Goal: Task Accomplishment & Management: Use online tool/utility

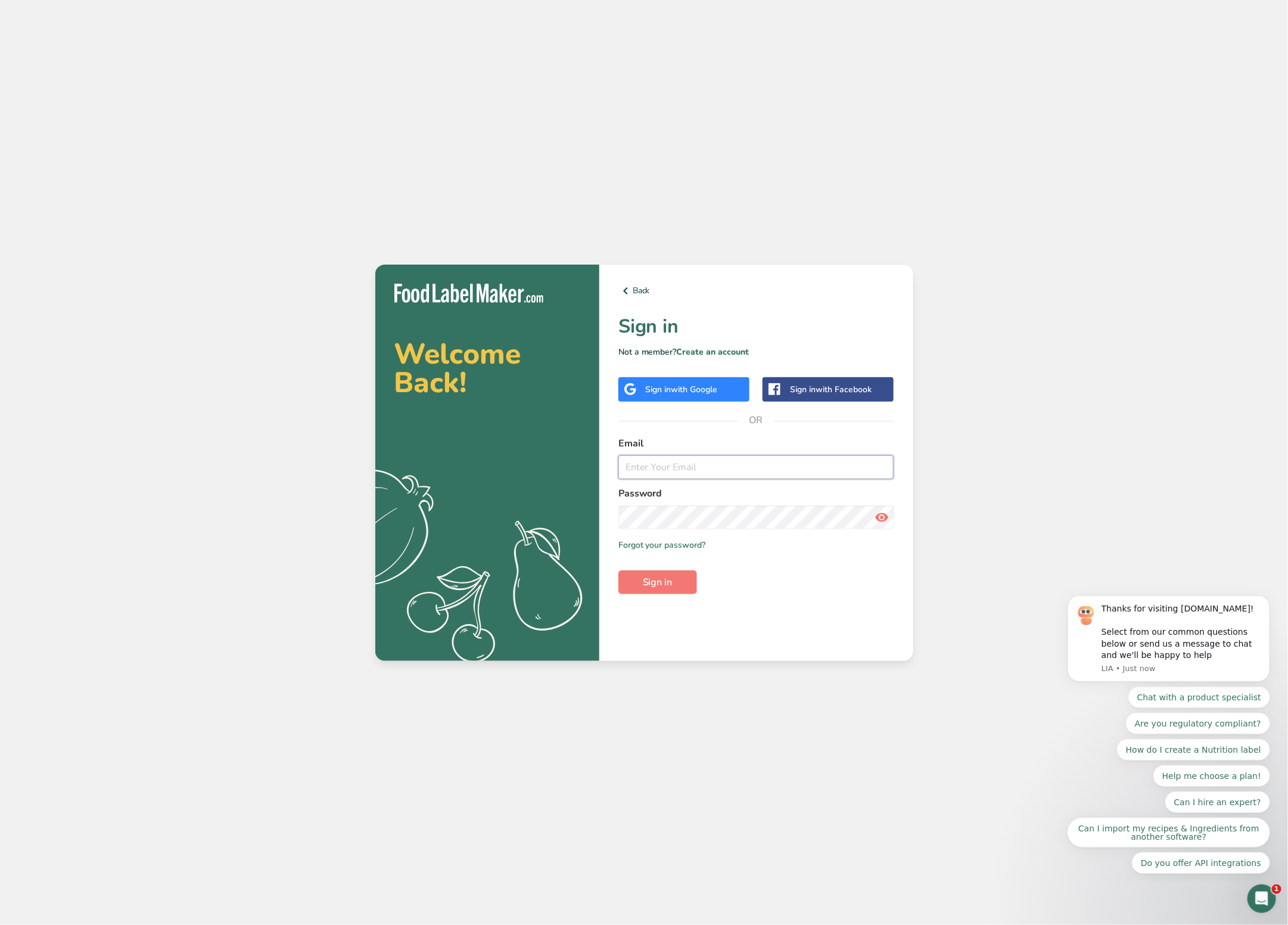
click at [687, 456] on input "email" at bounding box center [756, 466] width 276 height 24
type input "[PERSON_NAME][EMAIL_ADDRESS][DOMAIN_NAME]"
click at [672, 563] on form "Email [PERSON_NAME][EMAIL_ADDRESS][DOMAIN_NAME] Password Remember me Forgot you…" at bounding box center [756, 515] width 276 height 158
click at [666, 581] on span "Sign in" at bounding box center [658, 582] width 30 height 14
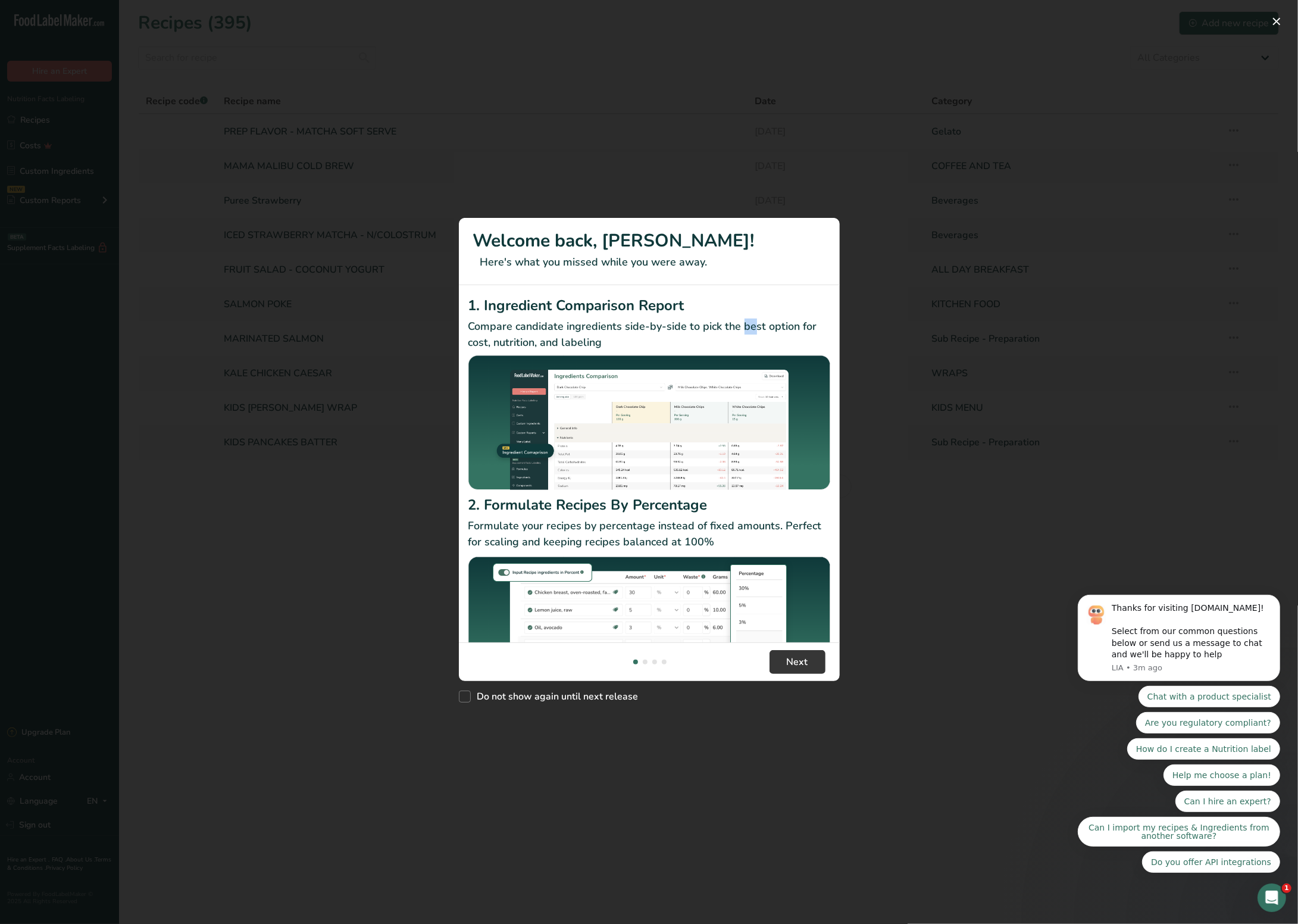
click at [750, 321] on p "Compare candidate ingredients side-by-side to pick the best option for cost, nu…" at bounding box center [649, 334] width 362 height 32
click at [1073, 502] on div "New Features" at bounding box center [649, 462] width 1298 height 924
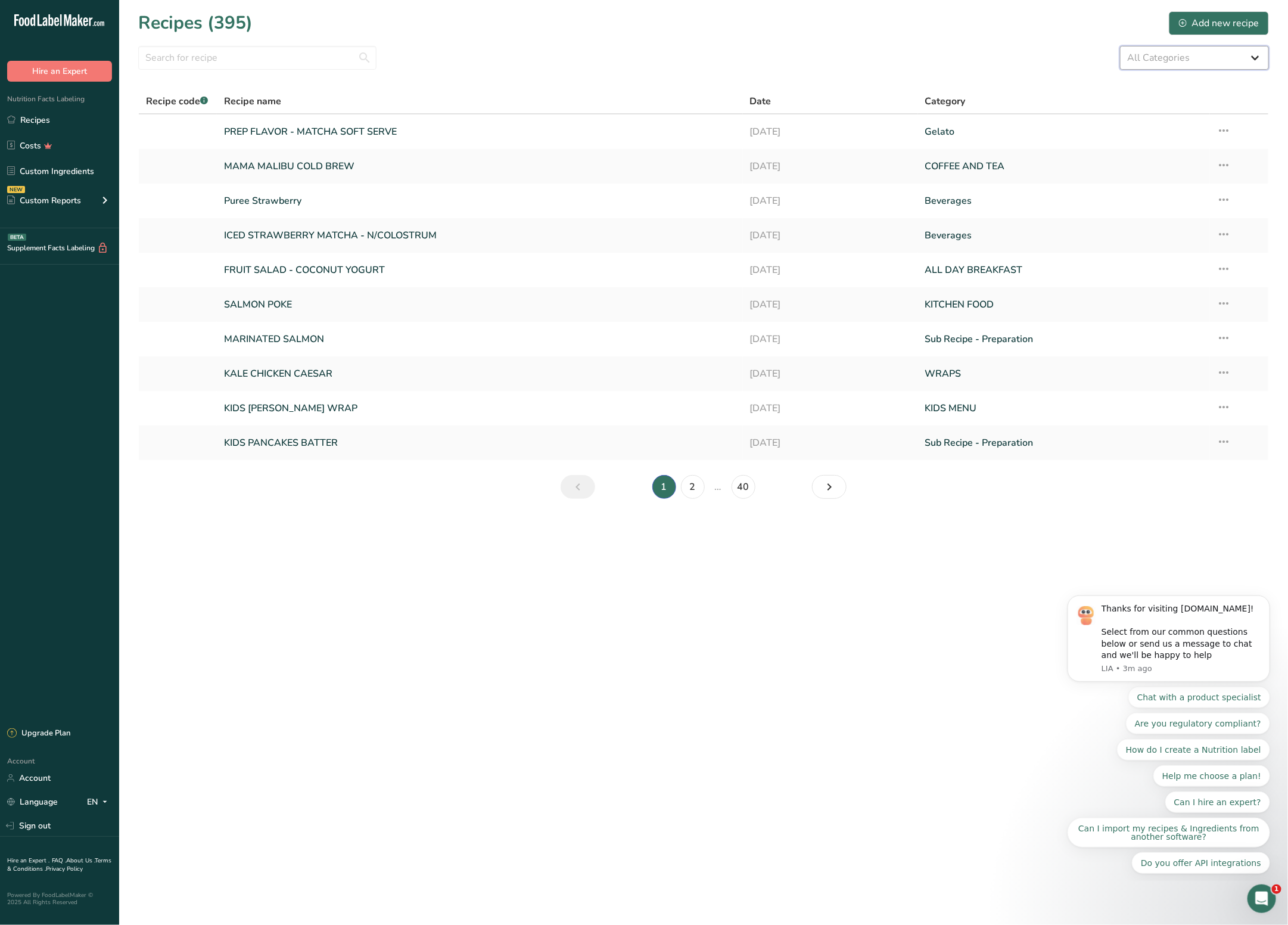
click at [1150, 61] on select "All Categories Acai ALL DAY BREAKFAST Baked Goods BAKERY [GEOGRAPHIC_DATA] Bowl…" at bounding box center [1195, 57] width 149 height 24
click at [220, 57] on input "text" at bounding box center [258, 57] width 238 height 24
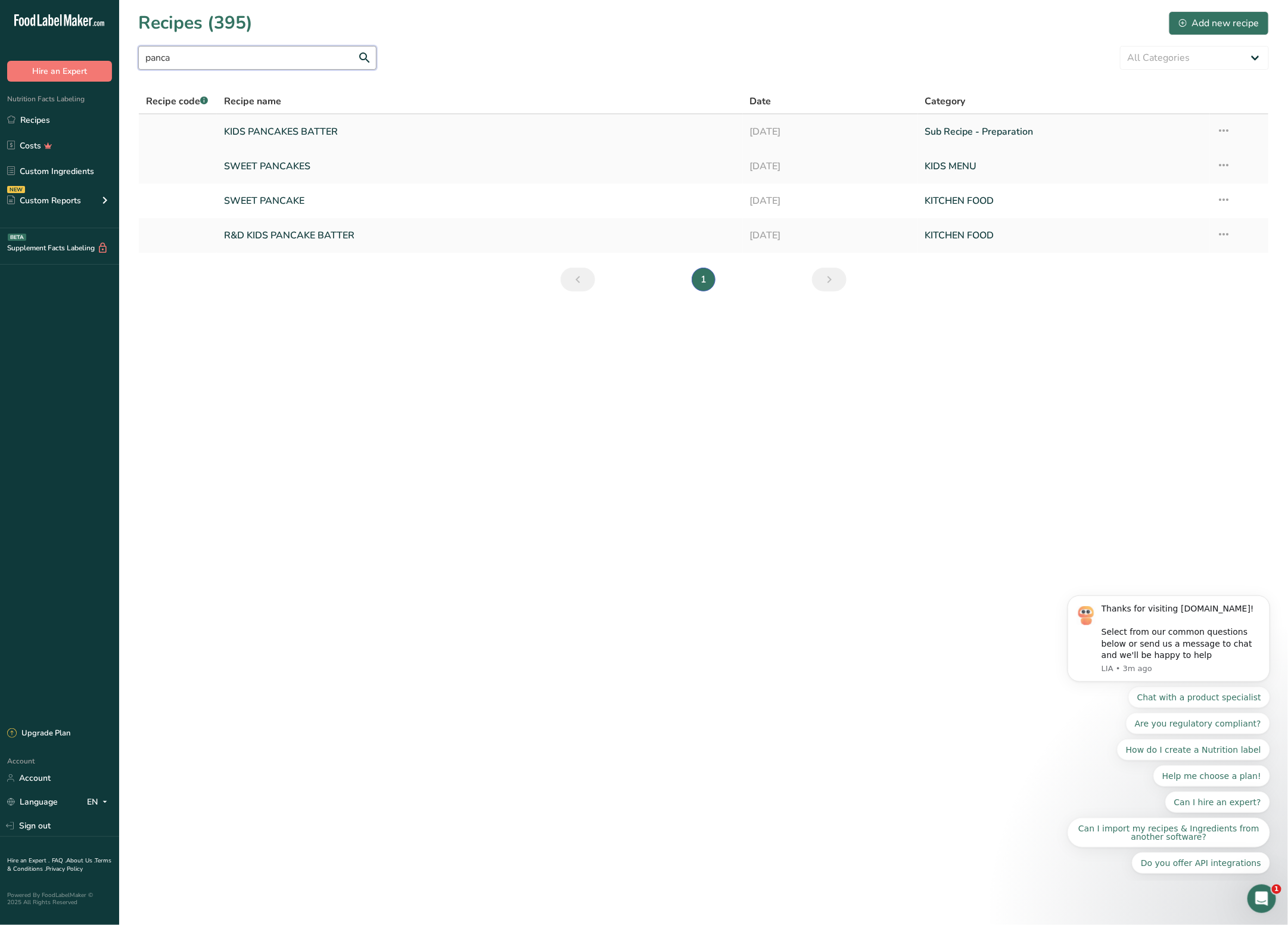
type input "panca"
click at [313, 167] on link "SWEET PANCAKES" at bounding box center [479, 166] width 511 height 25
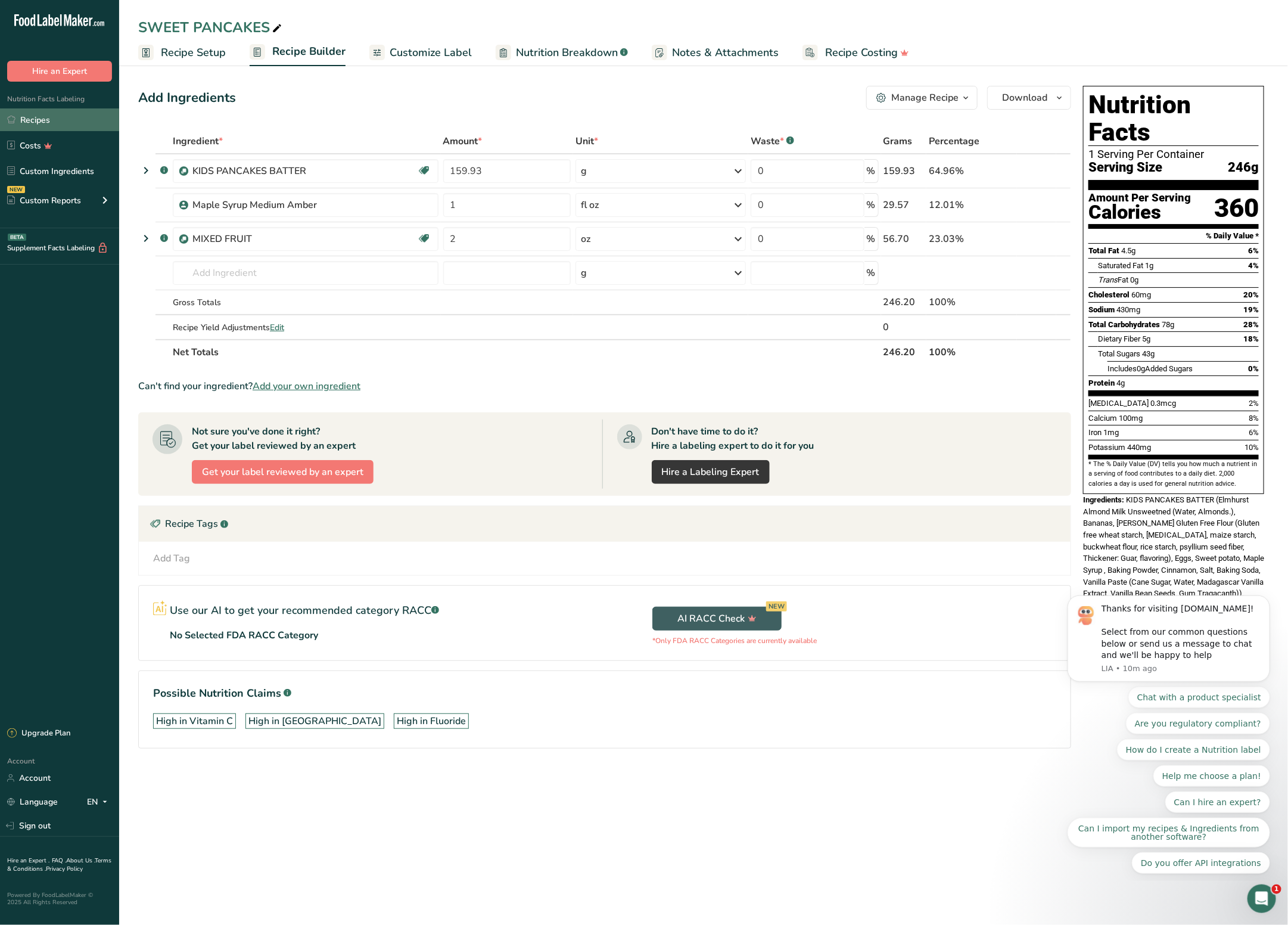
click at [65, 128] on link "Recipes" at bounding box center [60, 120] width 119 height 23
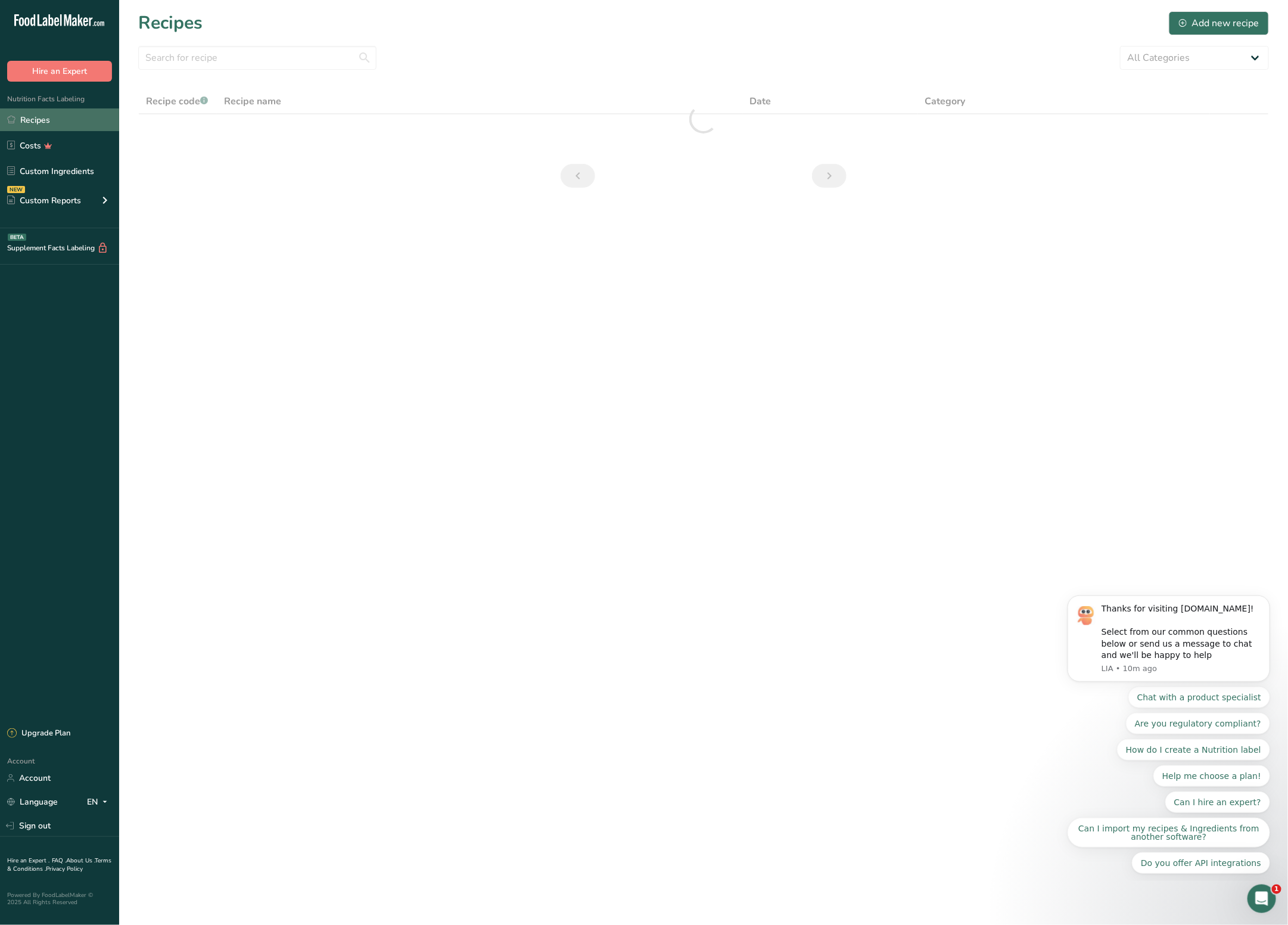
click at [72, 123] on link "Recipes" at bounding box center [60, 120] width 119 height 23
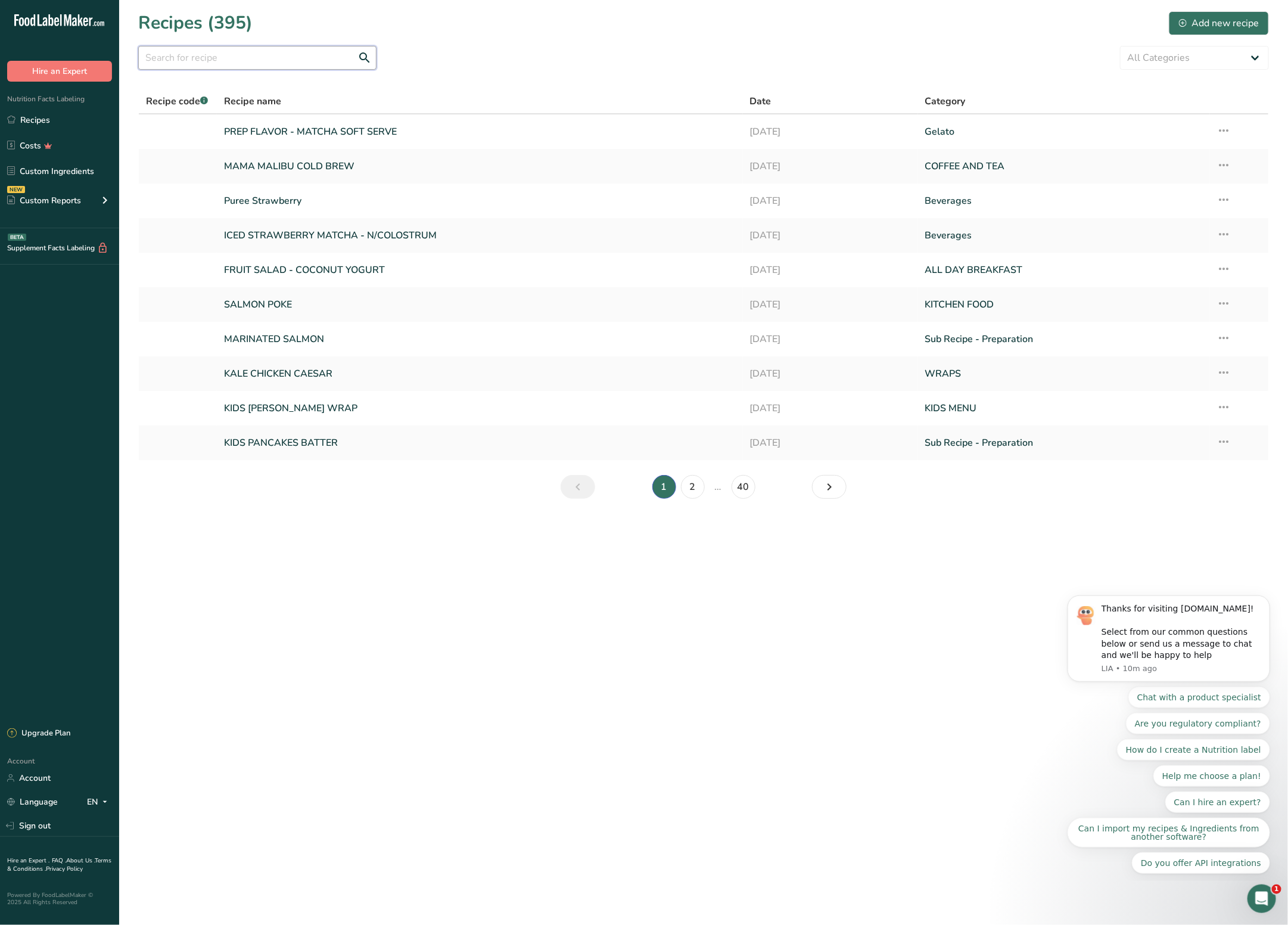
click at [215, 57] on input "text" at bounding box center [258, 57] width 238 height 24
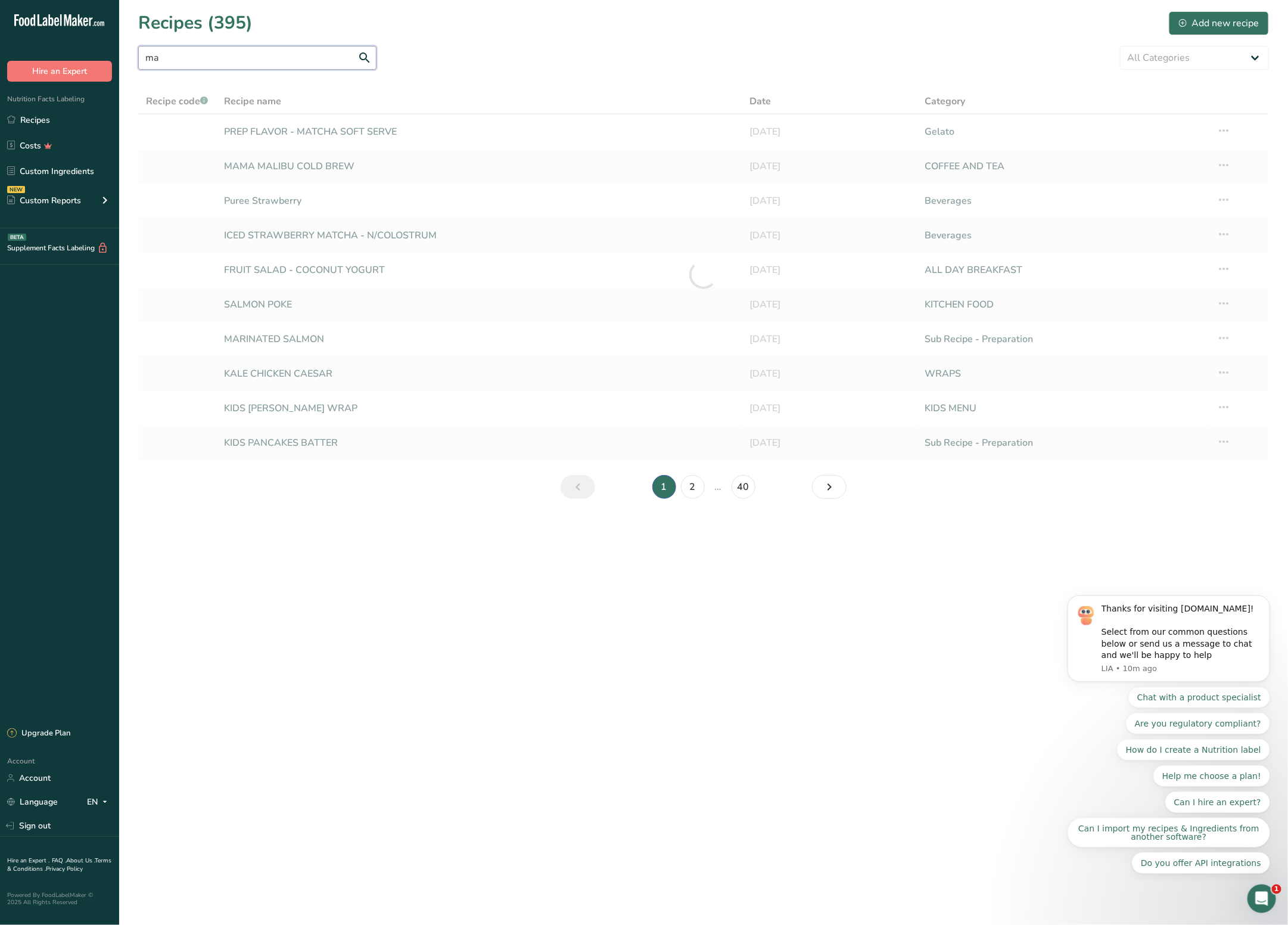
type input "m"
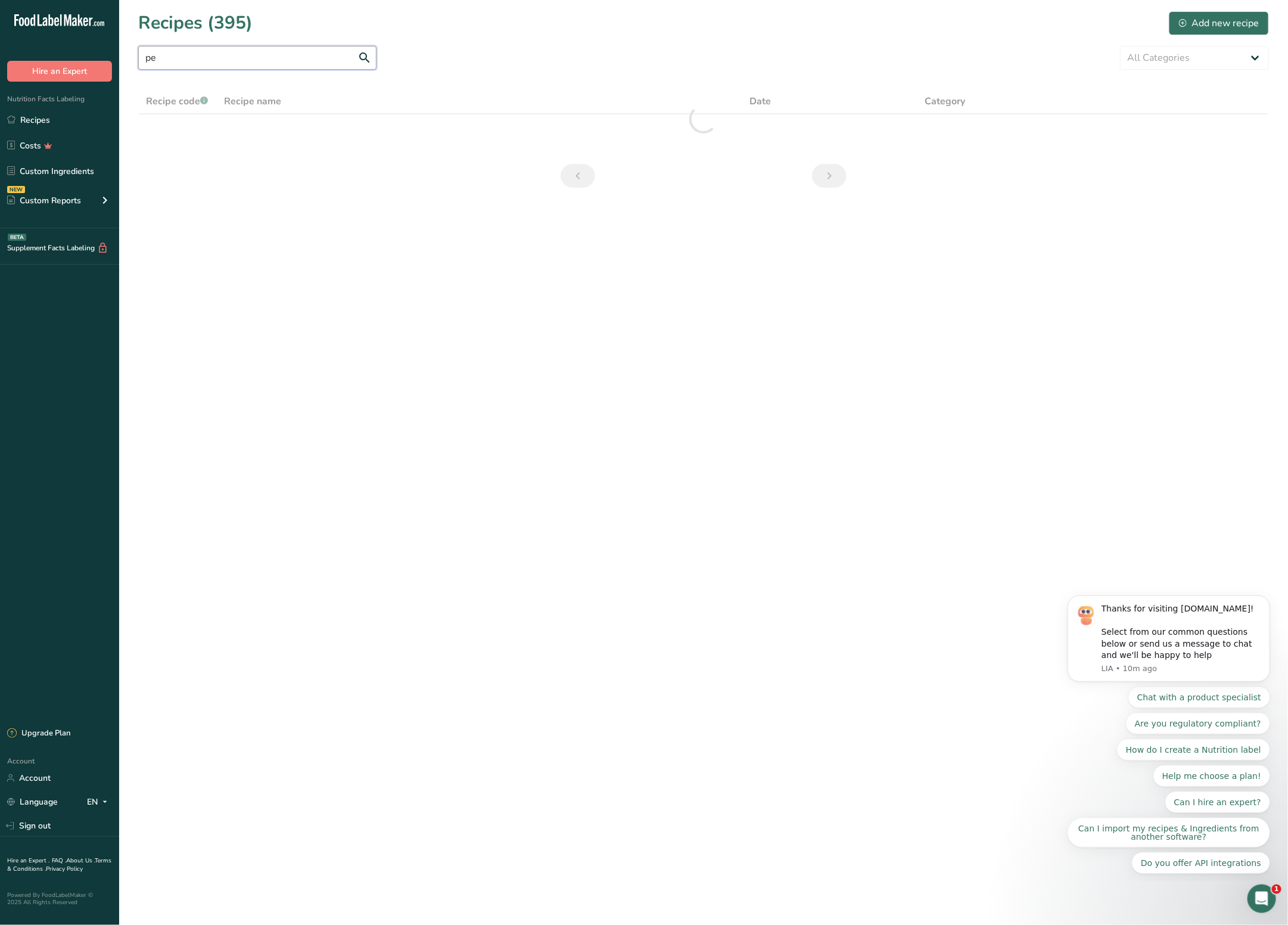
type input "p"
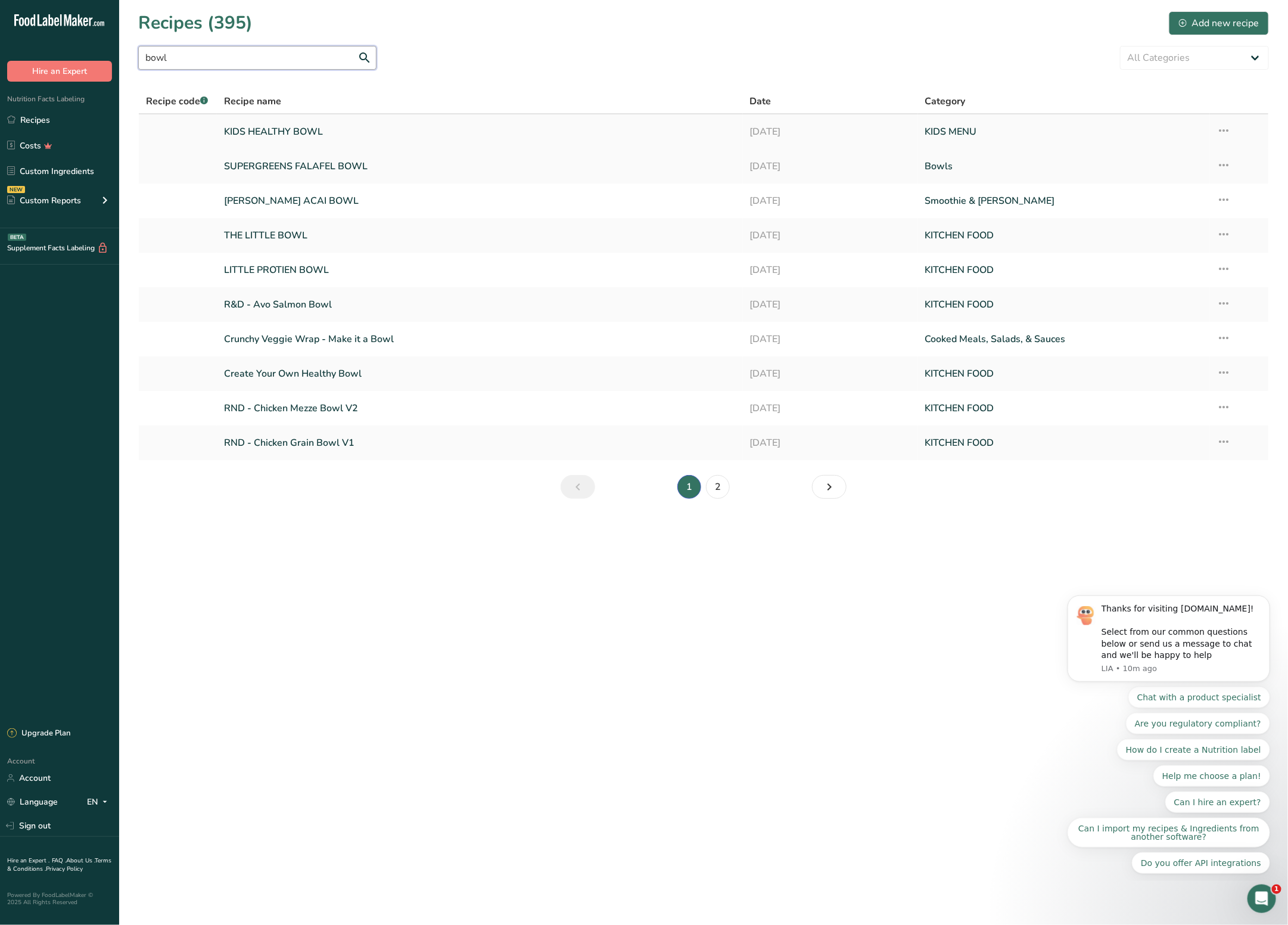
drag, startPoint x: 234, startPoint y: 55, endPoint x: 301, endPoint y: 177, distance: 139.2
click at [268, 148] on section "Recipes (395) Add new recipe bowl All Categories Acai ALL DAY BREAKFAST Baked G…" at bounding box center [703, 259] width 1169 height 518
type input "bowl"
click at [293, 228] on link "THE LITTLE BOWL" at bounding box center [479, 235] width 511 height 25
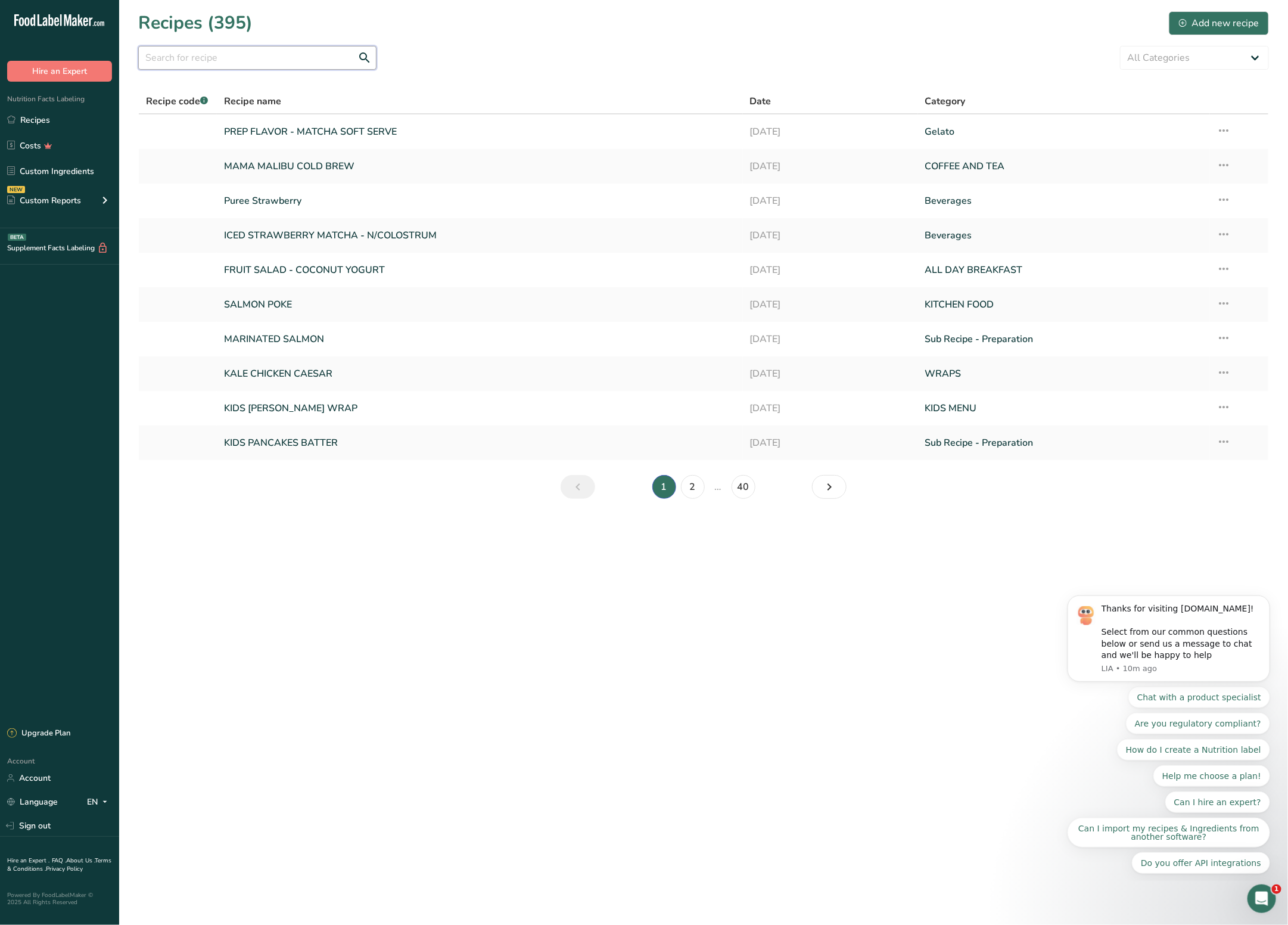
click at [208, 51] on input "text" at bounding box center [258, 57] width 238 height 24
type input "p"
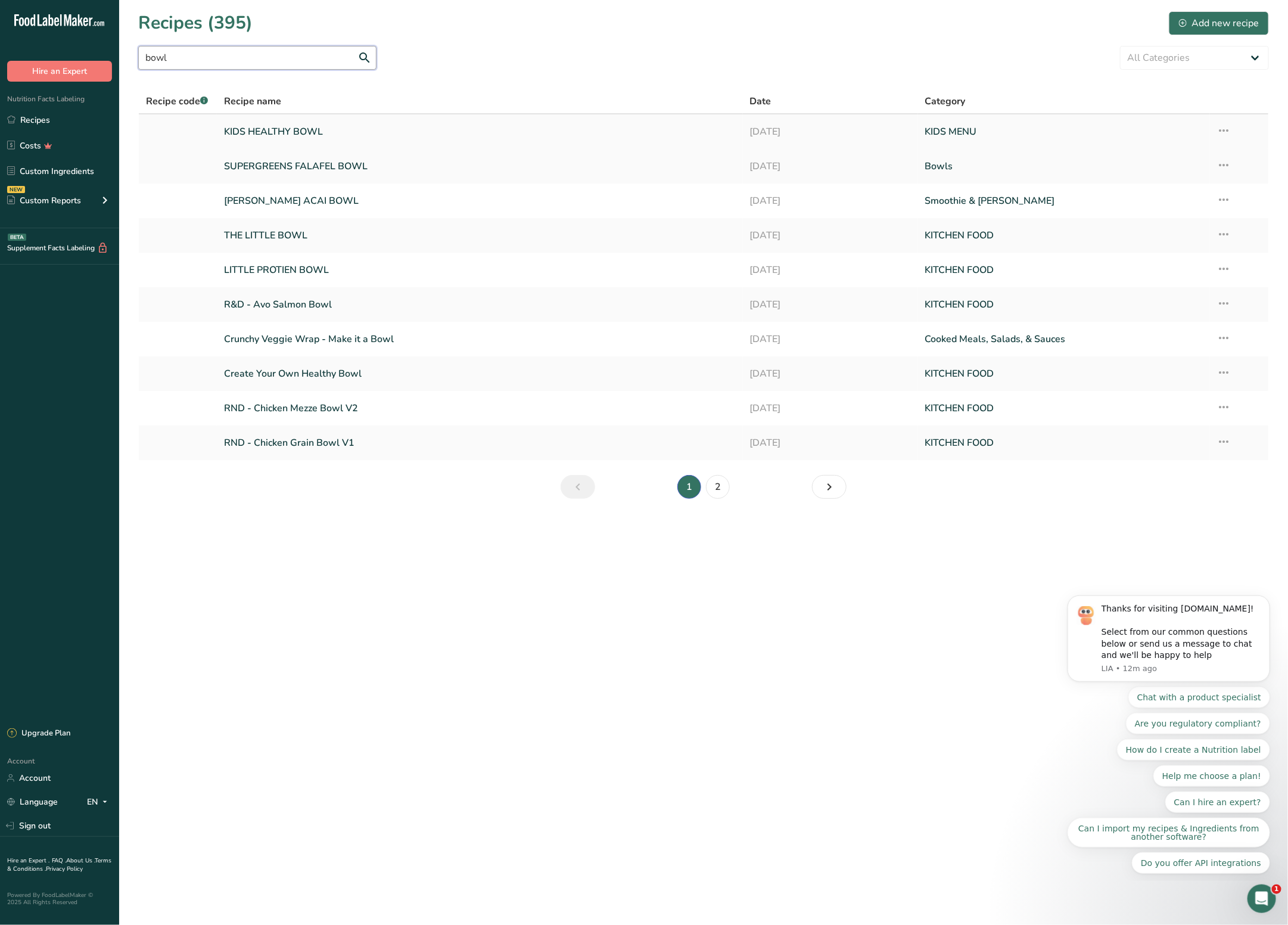
type input "bowl"
click at [332, 133] on link "KIDS HEALTHY BOWL" at bounding box center [479, 131] width 511 height 25
